Goal: Task Accomplishment & Management: Complete application form

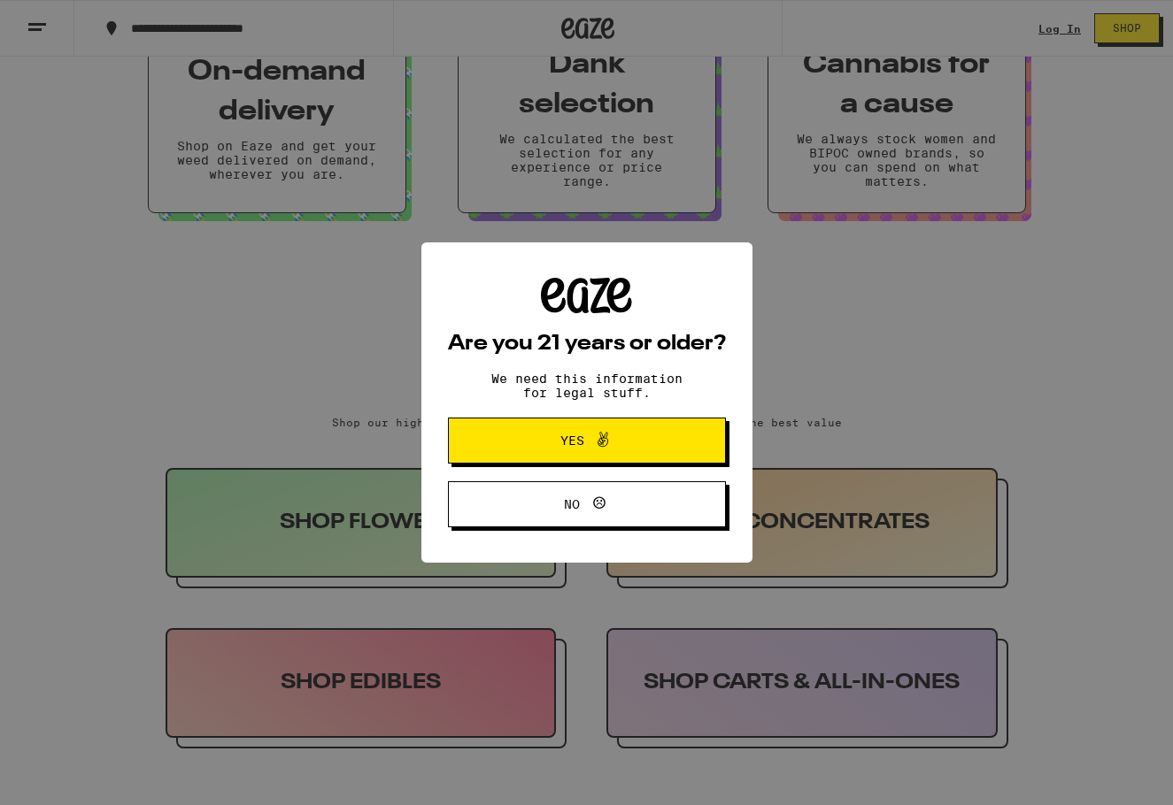
click at [609, 441] on icon at bounding box center [602, 439] width 21 height 21
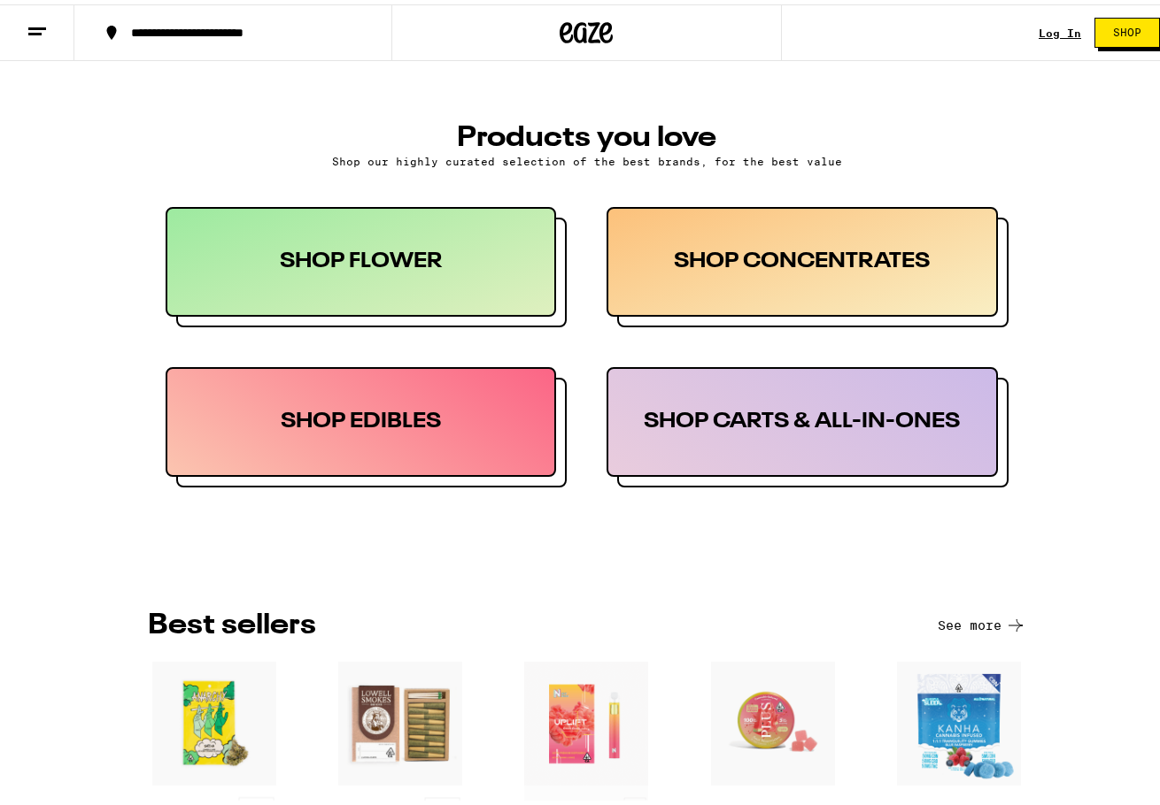
click at [429, 430] on div "SHOP EDIBLES" at bounding box center [361, 418] width 391 height 110
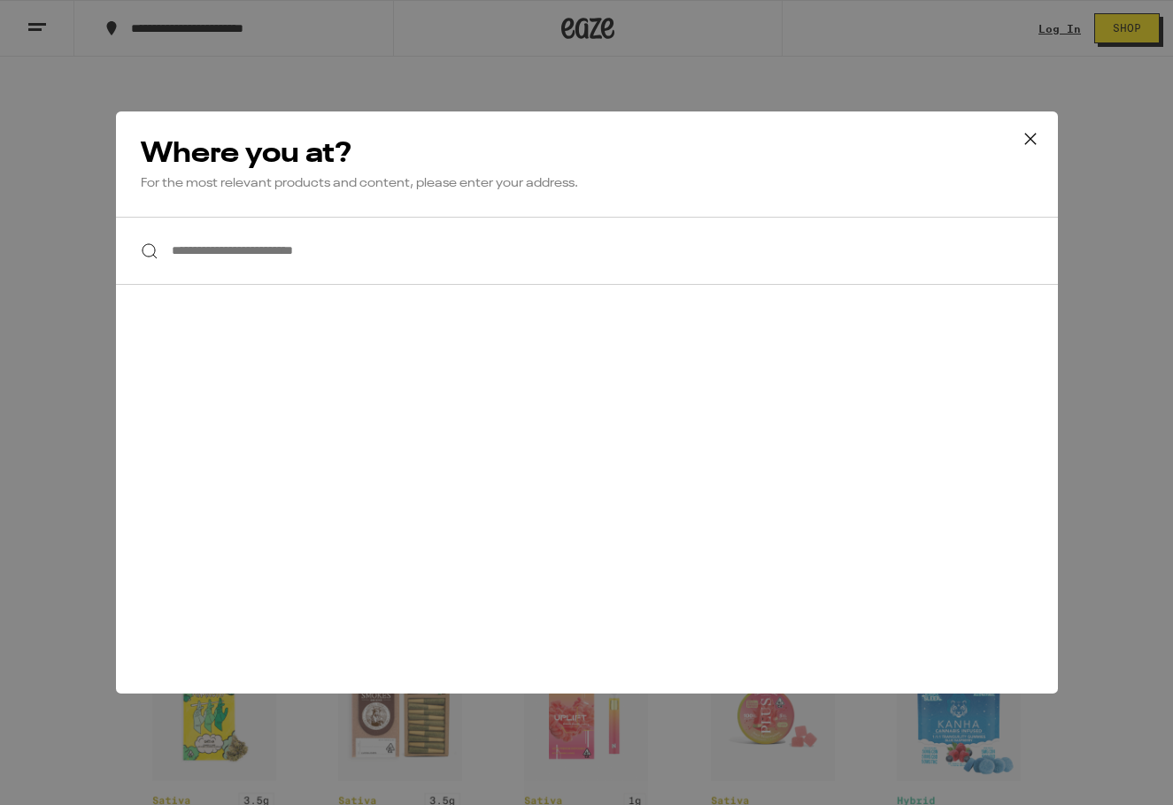
click at [80, 117] on div "**********" at bounding box center [586, 402] width 1173 height 805
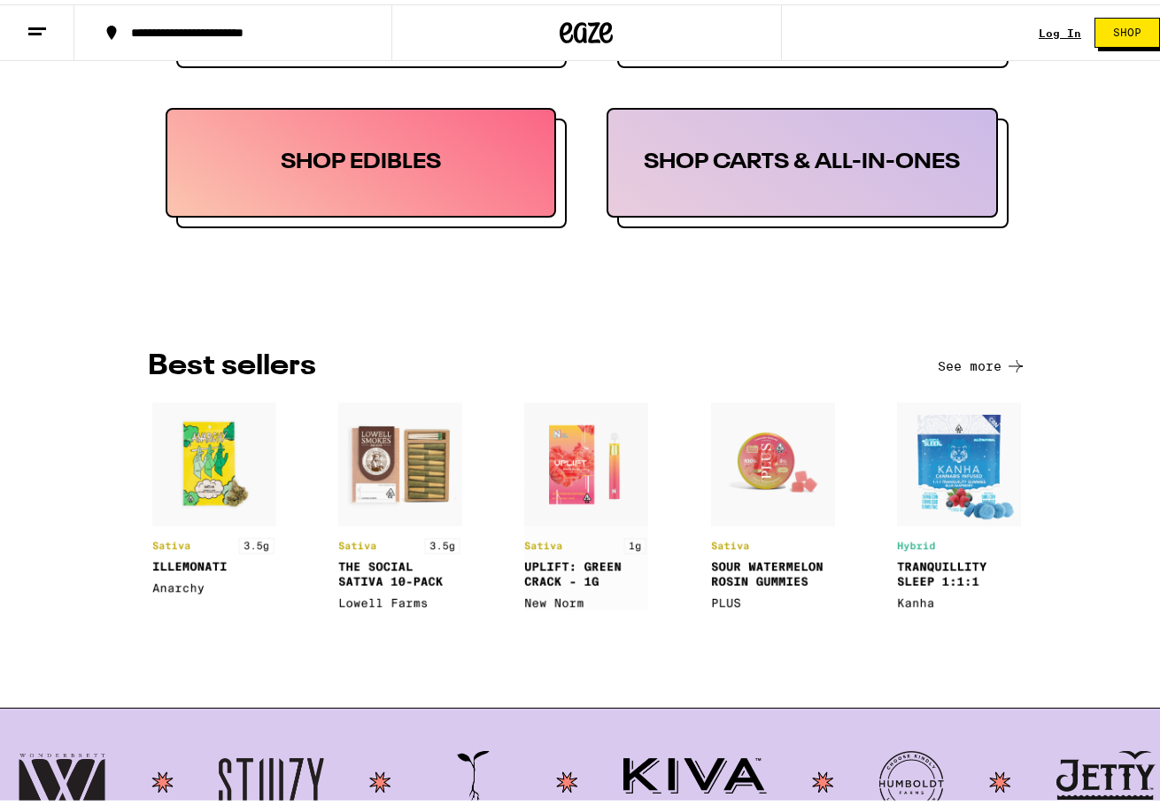
scroll to position [1239, 0]
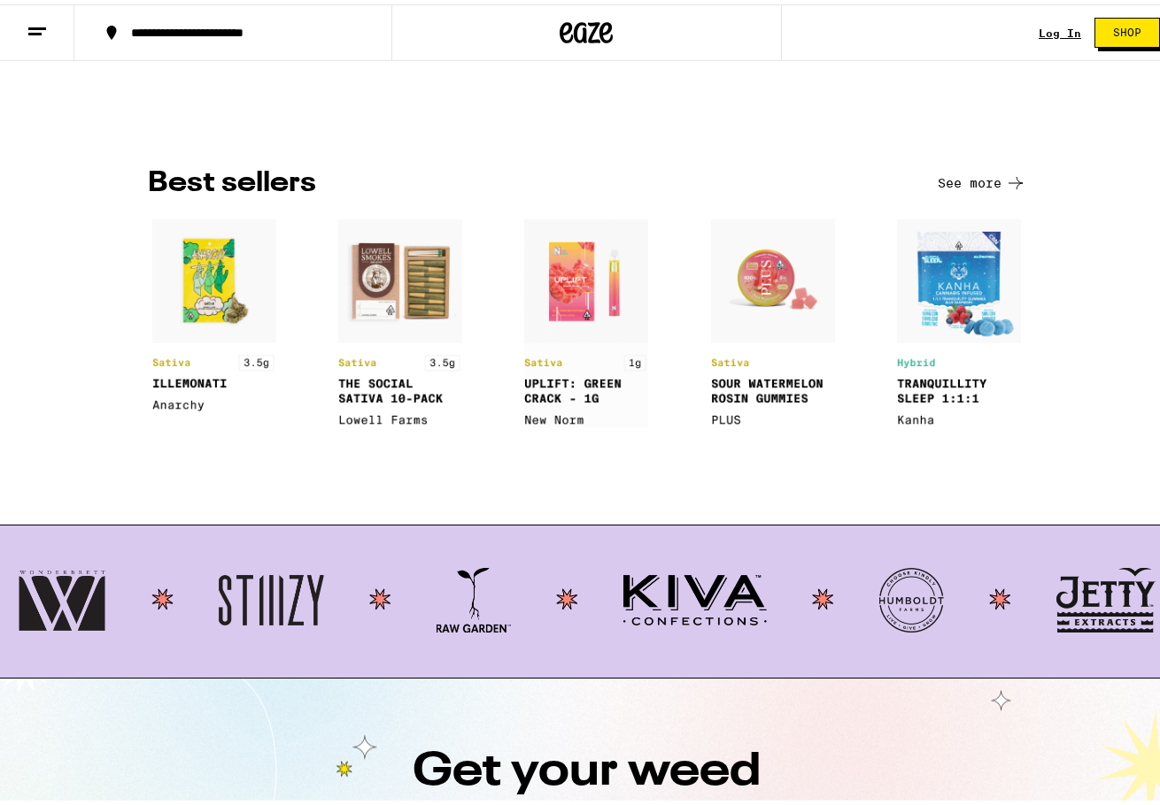
click at [944, 379] on img at bounding box center [959, 319] width 124 height 208
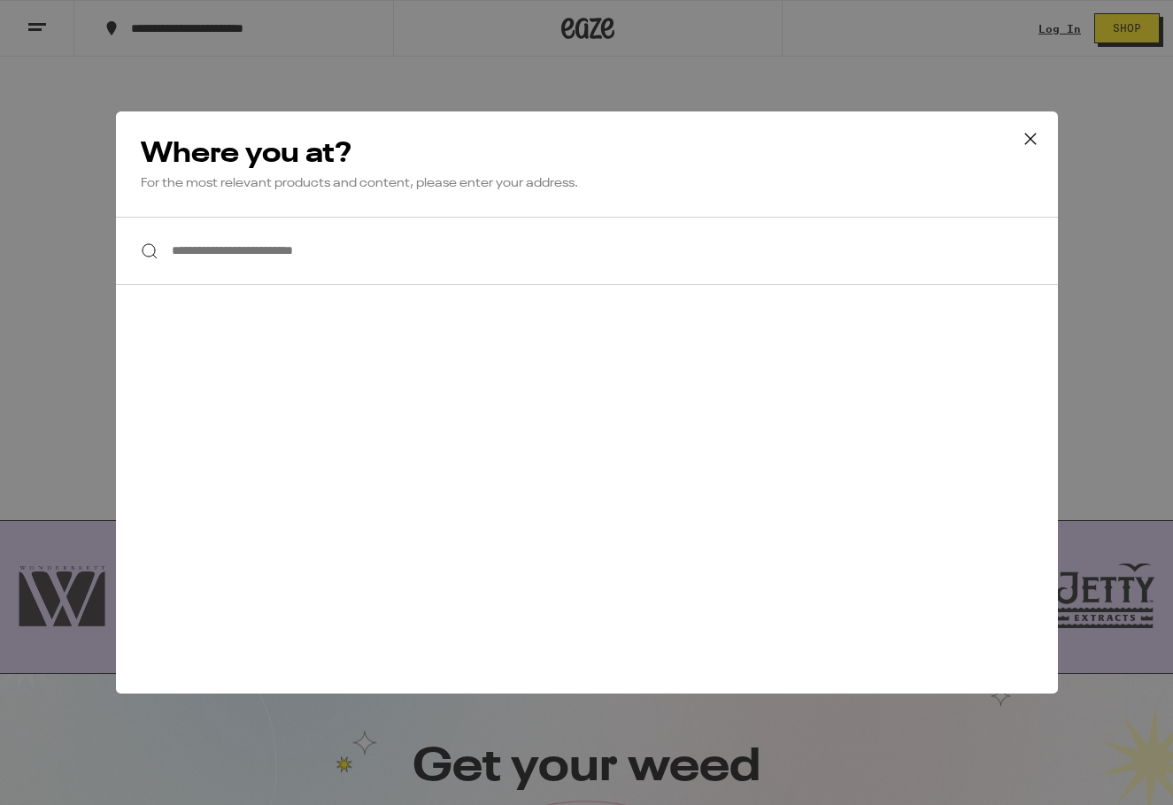
click at [156, 81] on div "**********" at bounding box center [586, 402] width 1173 height 805
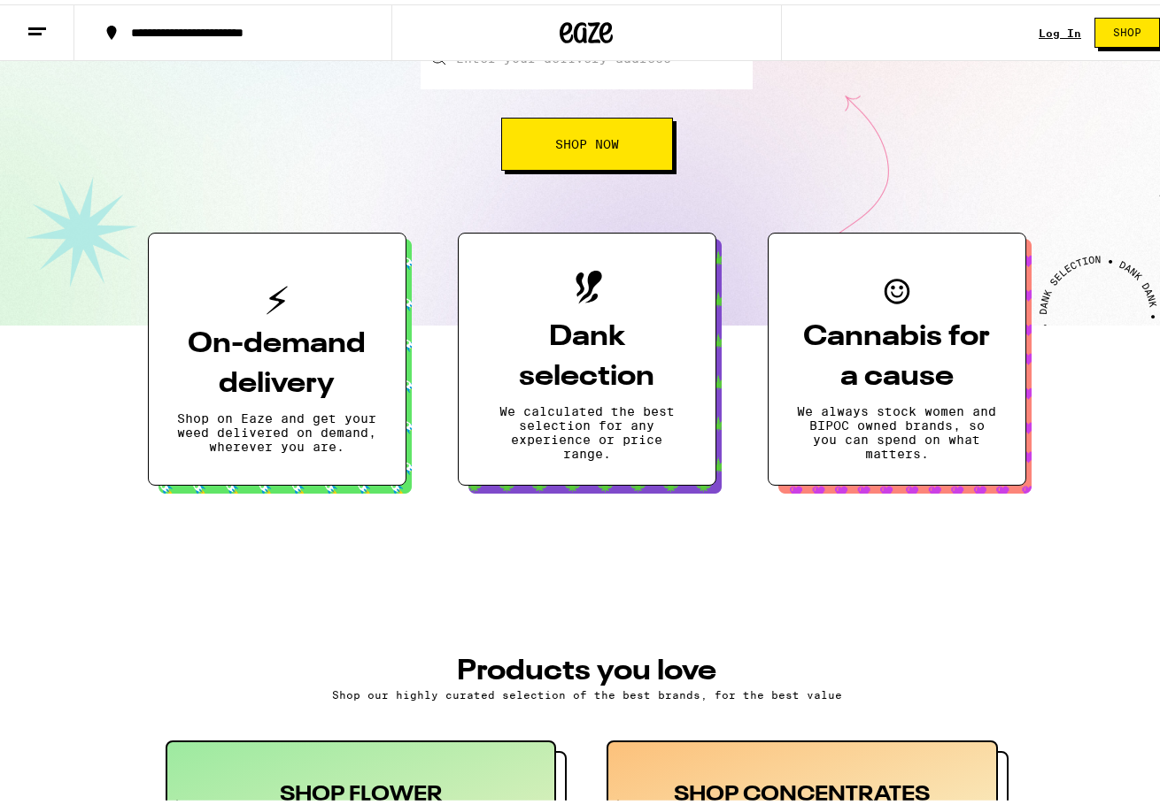
scroll to position [0, 0]
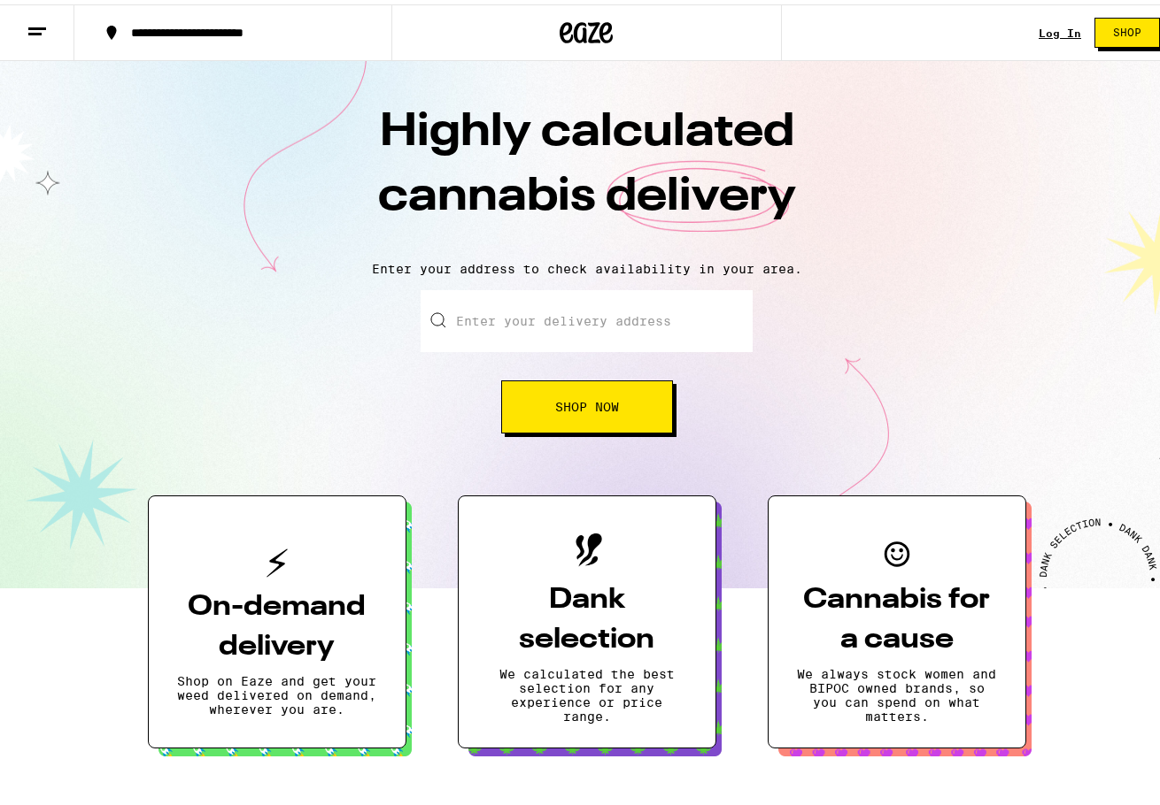
click at [42, 21] on icon at bounding box center [37, 27] width 21 height 21
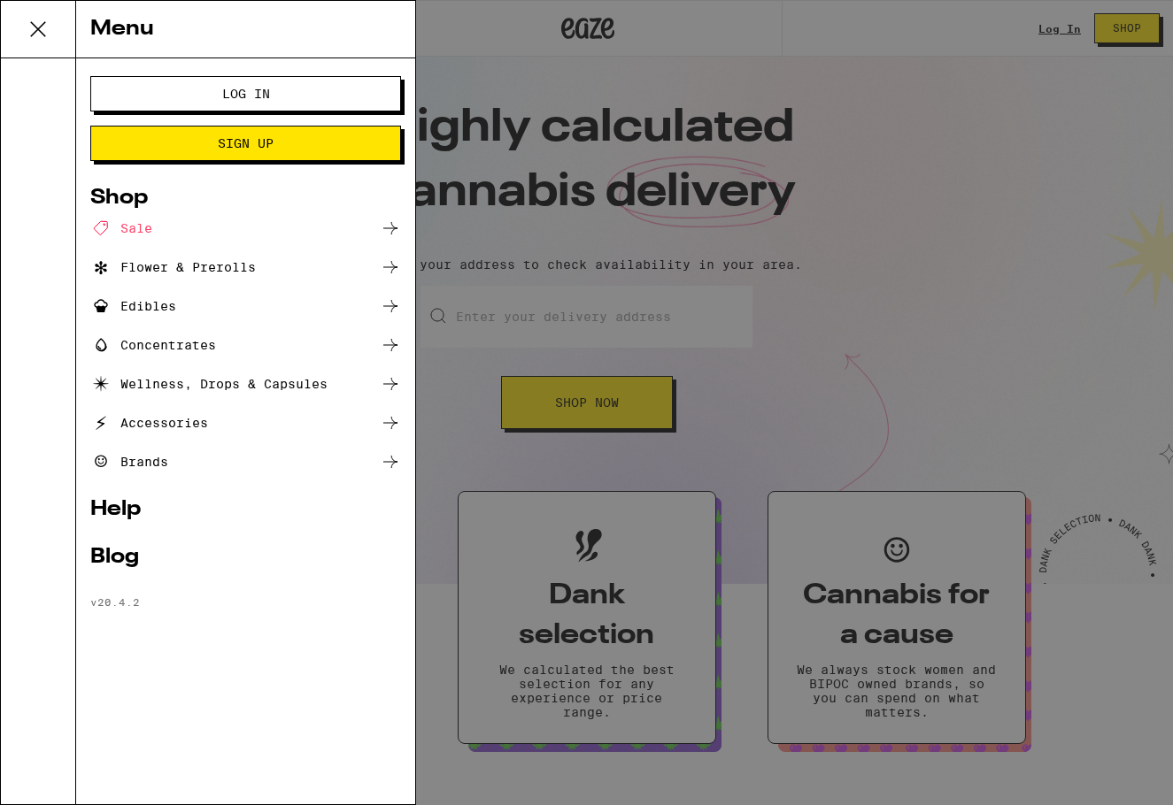
drag, startPoint x: 498, startPoint y: 338, endPoint x: 483, endPoint y: 330, distance: 17.0
click at [498, 338] on div "Menu Log In Sign Up Shop Sale Flower & Prerolls Edibles Concentrates Wellness, …" at bounding box center [586, 402] width 1173 height 805
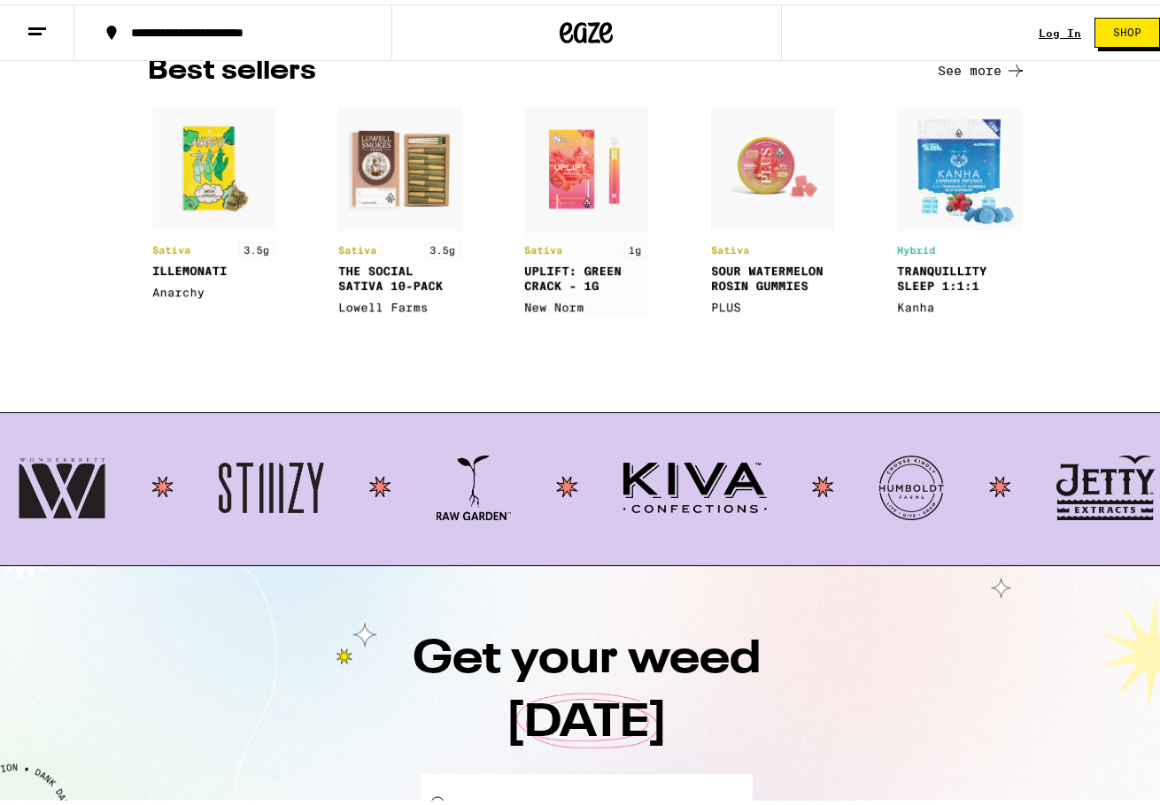
scroll to position [2128, 0]
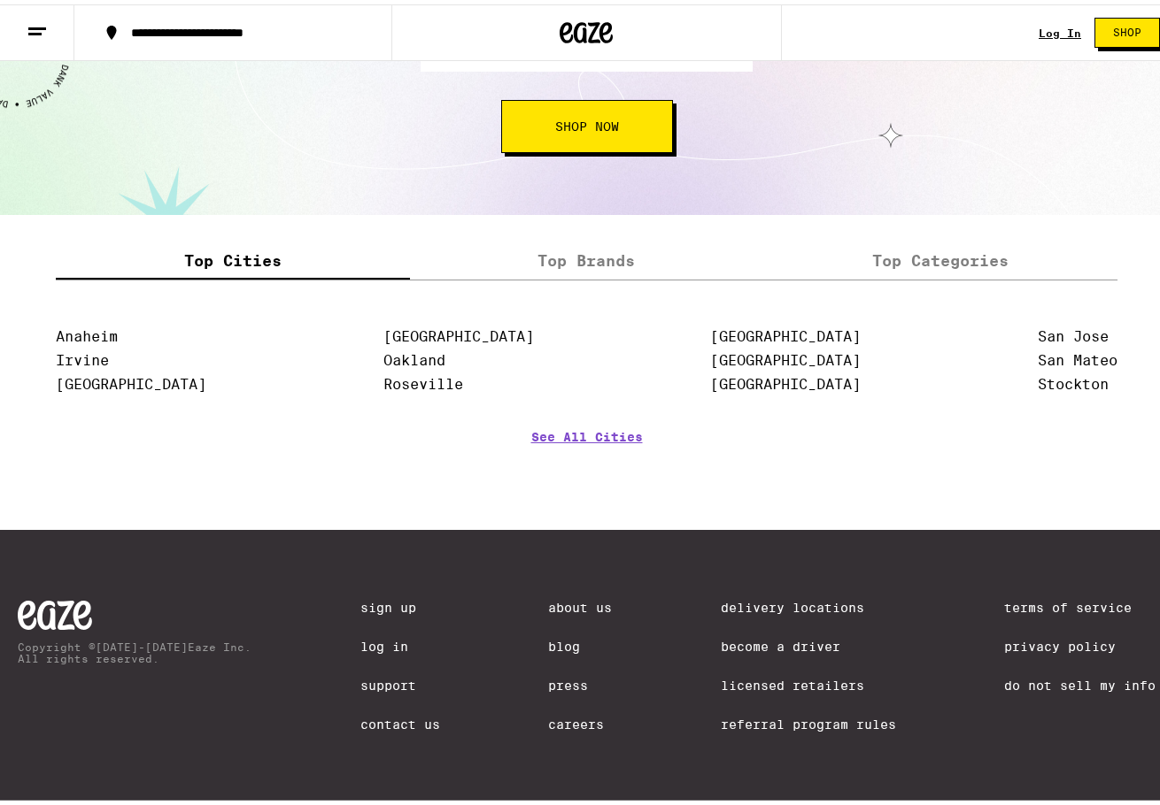
drag, startPoint x: 493, startPoint y: 451, endPoint x: 778, endPoint y: 952, distance: 577.2
click at [817, 645] on link "Become a Driver" at bounding box center [807, 643] width 175 height 14
